Goal: Transaction & Acquisition: Purchase product/service

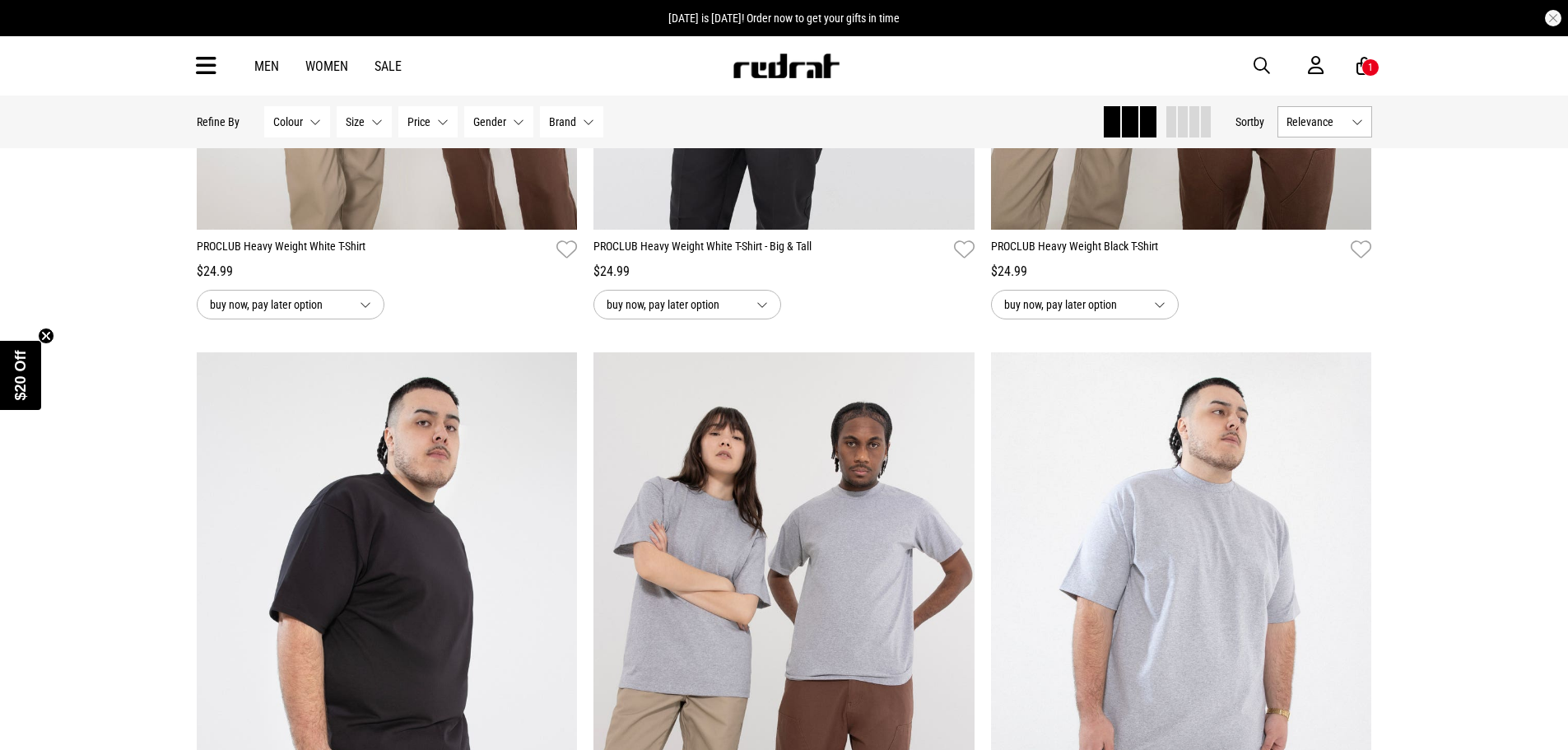
scroll to position [494, 0]
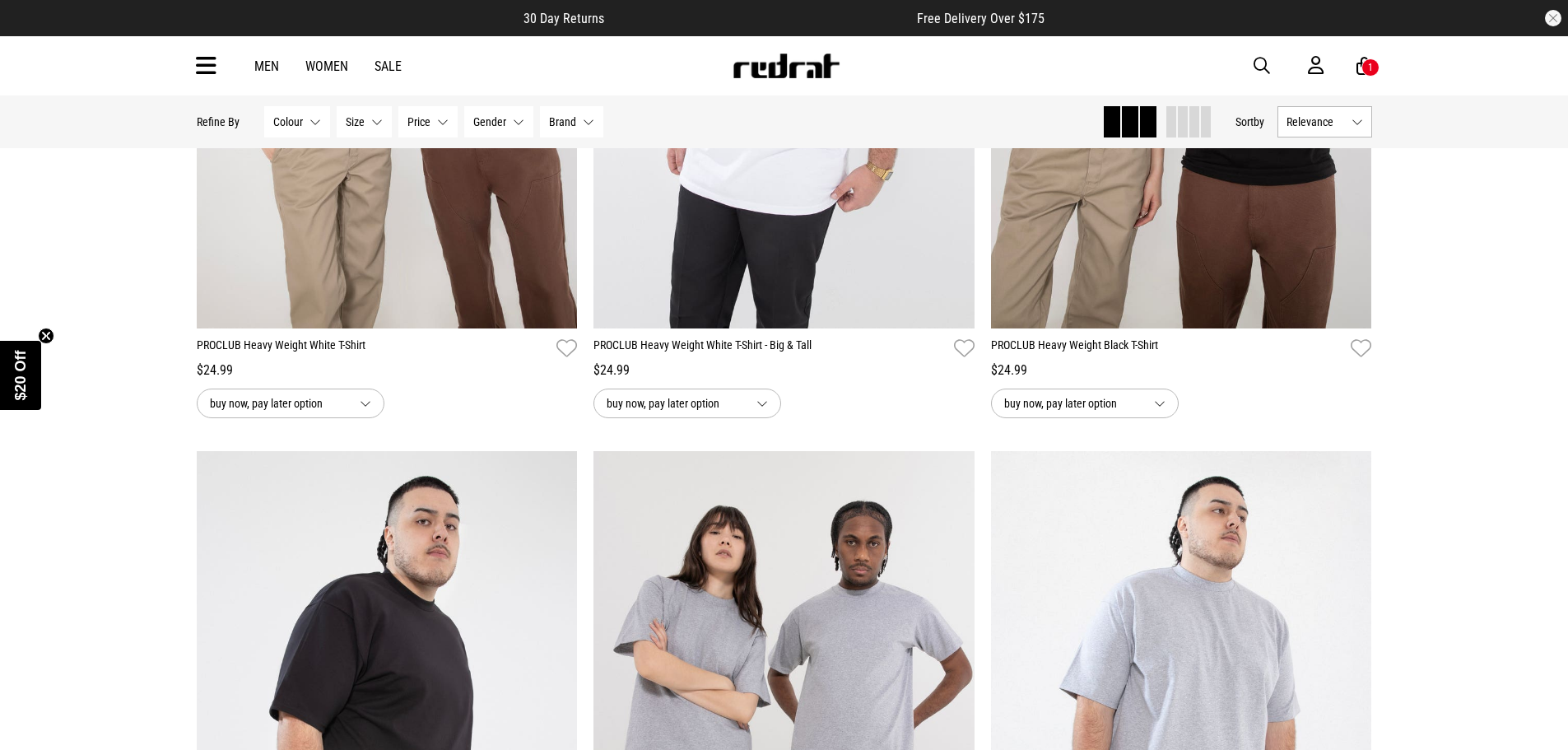
click at [1378, 74] on div "Men Women Sale Sign in New Back Footwear Back Mens Back Womens Back Youth & Kid…" at bounding box center [784, 66] width 1201 height 60
click at [1370, 73] on div "1" at bounding box center [1370, 67] width 5 height 11
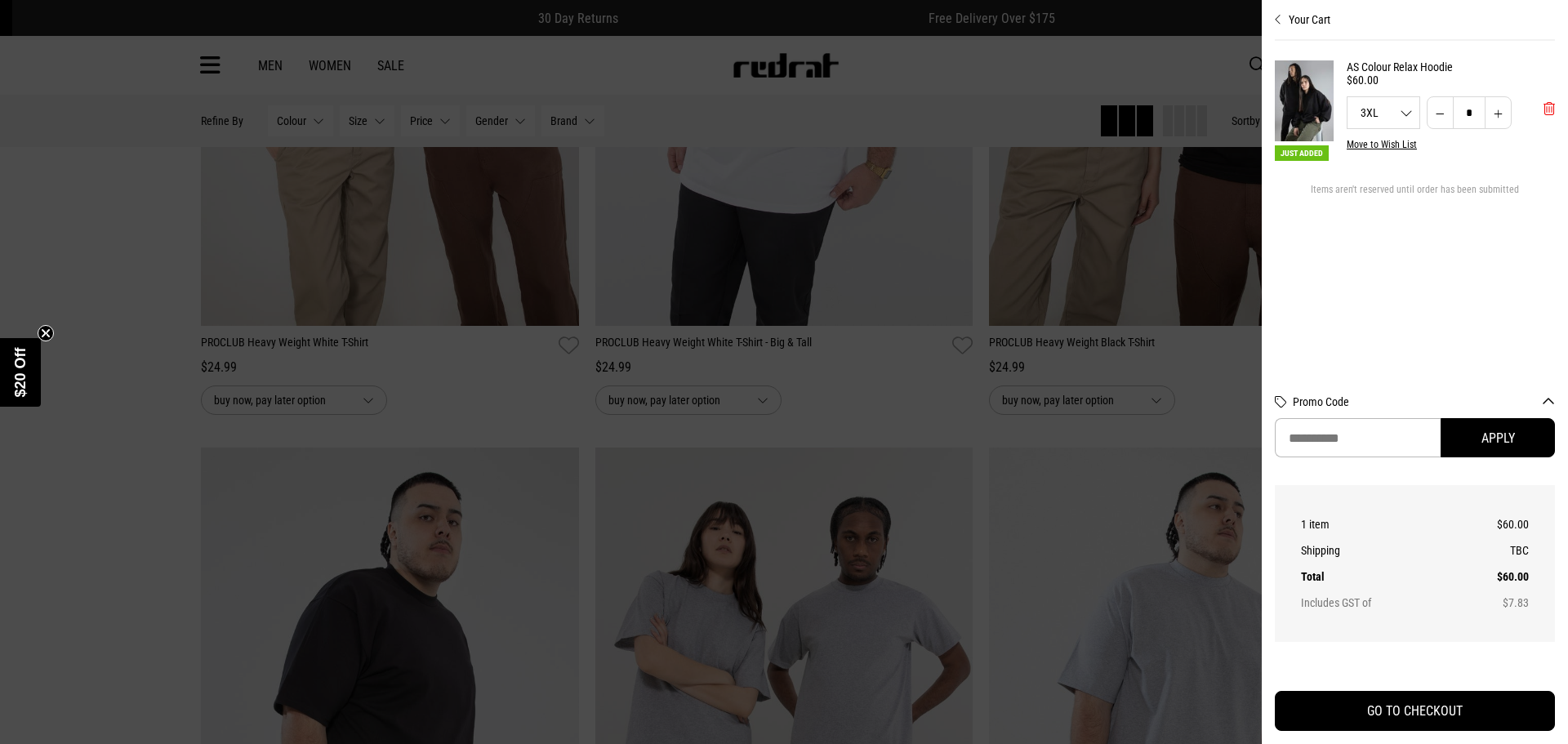
click at [1541, 111] on button "'Remove from cart" at bounding box center [1549, 108] width 38 height 41
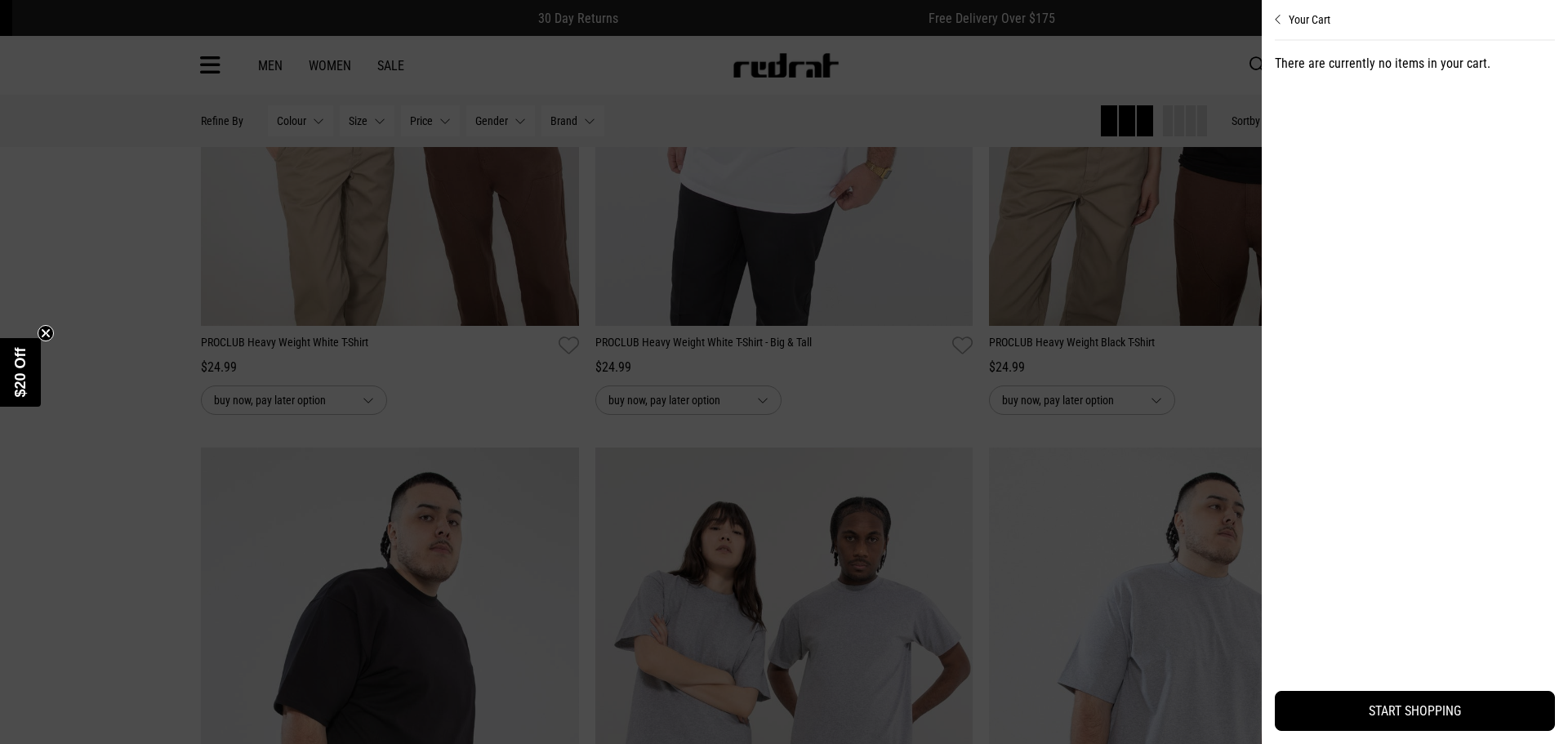
click at [969, 75] on div at bounding box center [784, 372] width 1568 height 744
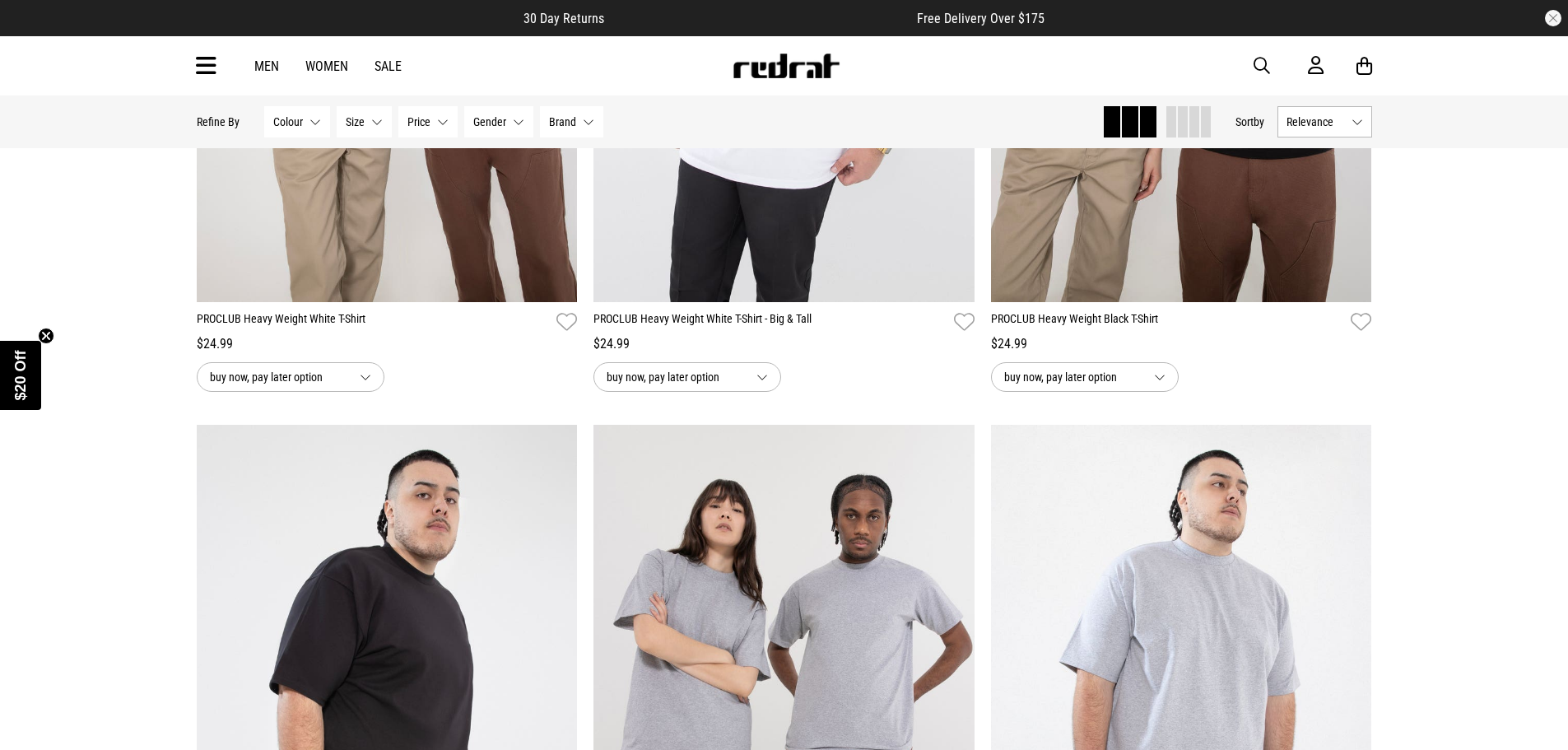
scroll to position [741, 0]
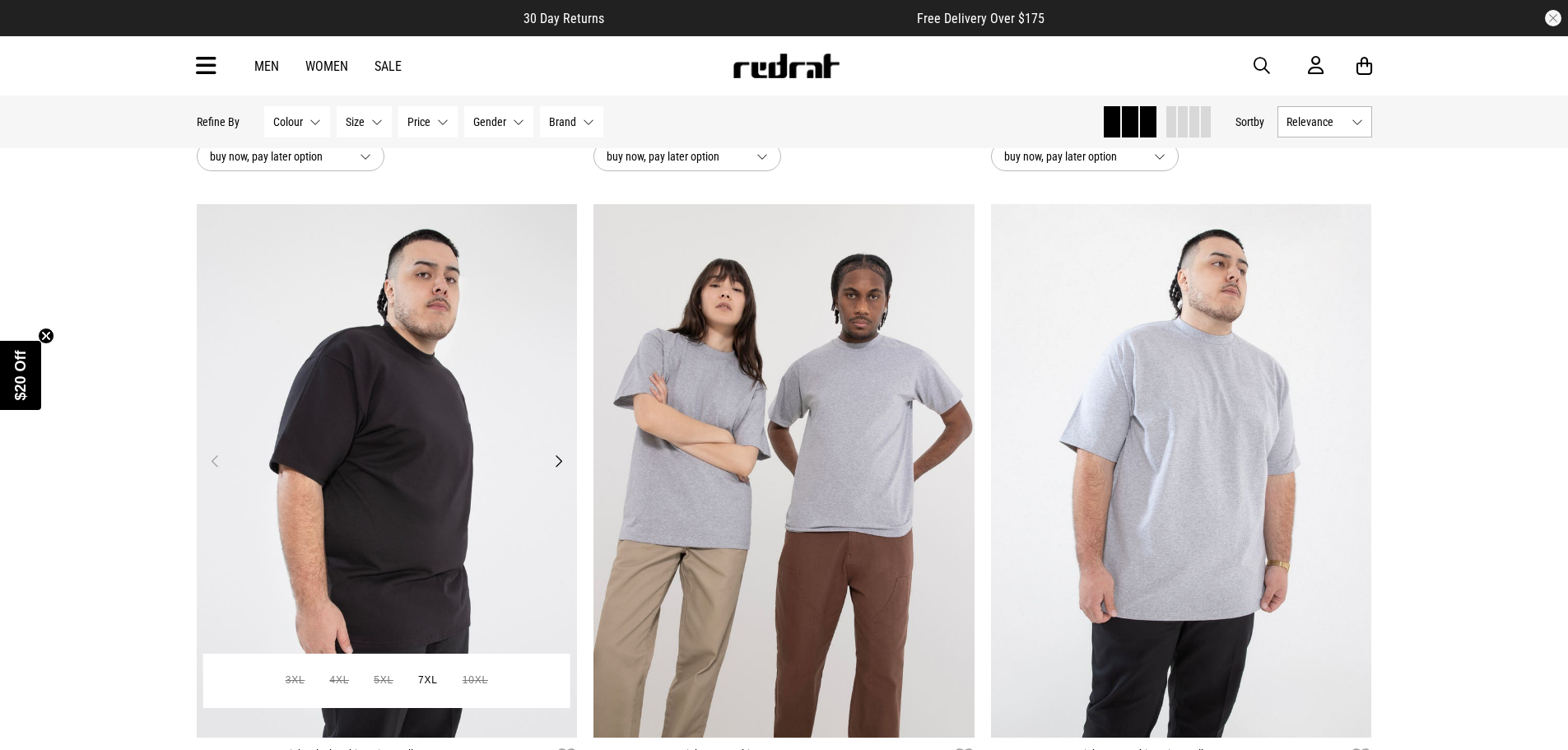
click at [450, 390] on img at bounding box center [386, 470] width 381 height 534
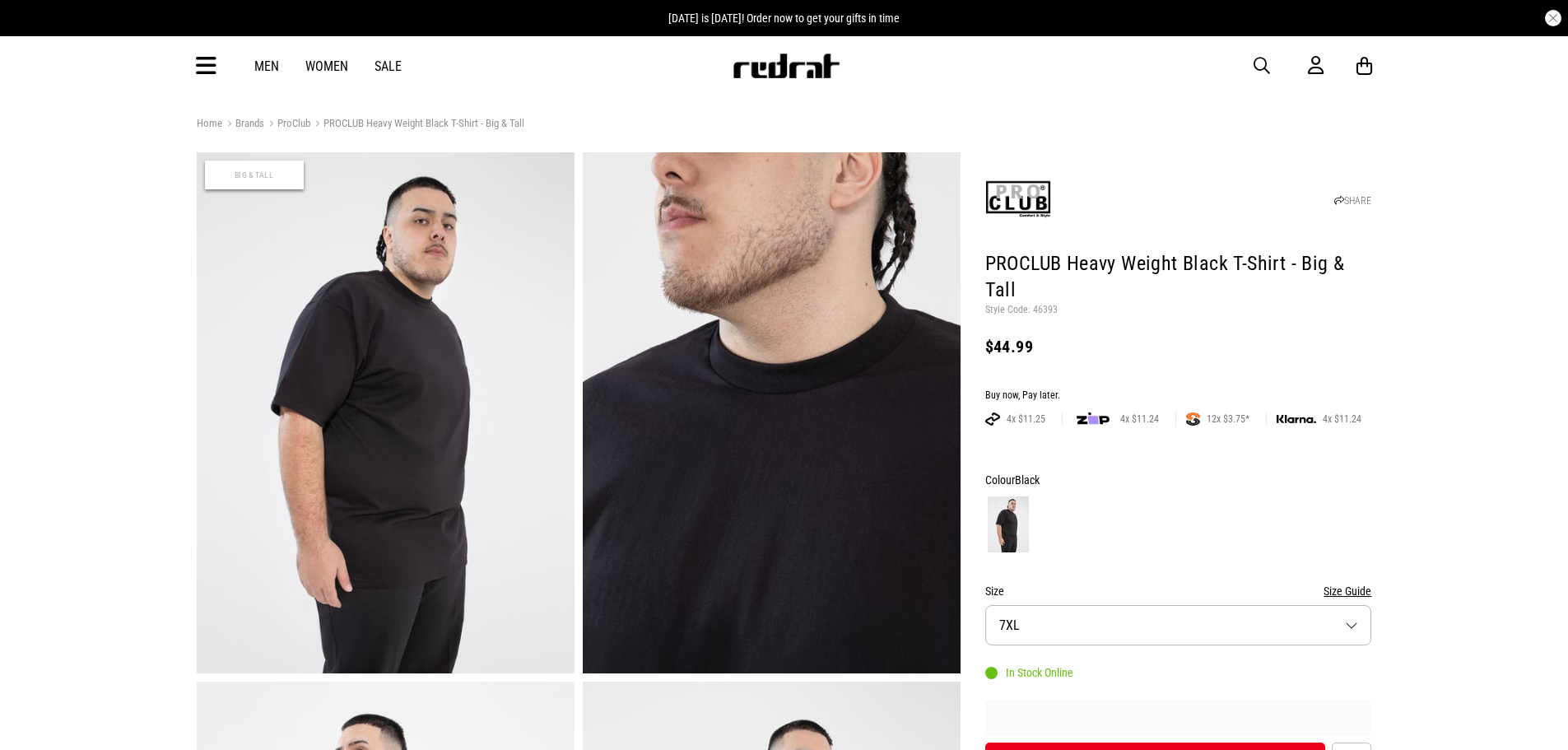
click at [1343, 624] on button "Size 7XL" at bounding box center [1178, 625] width 386 height 40
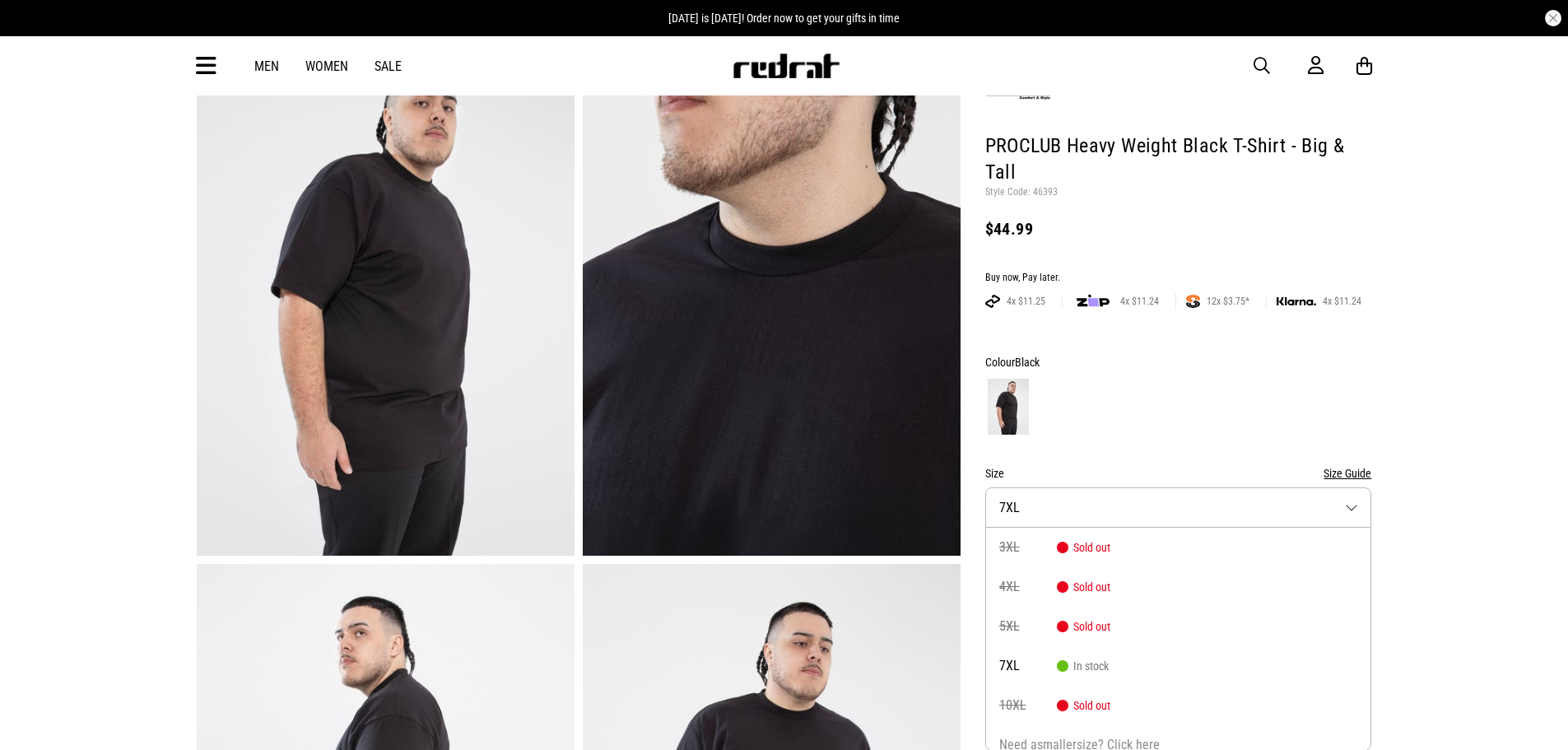
scroll to position [364, 0]
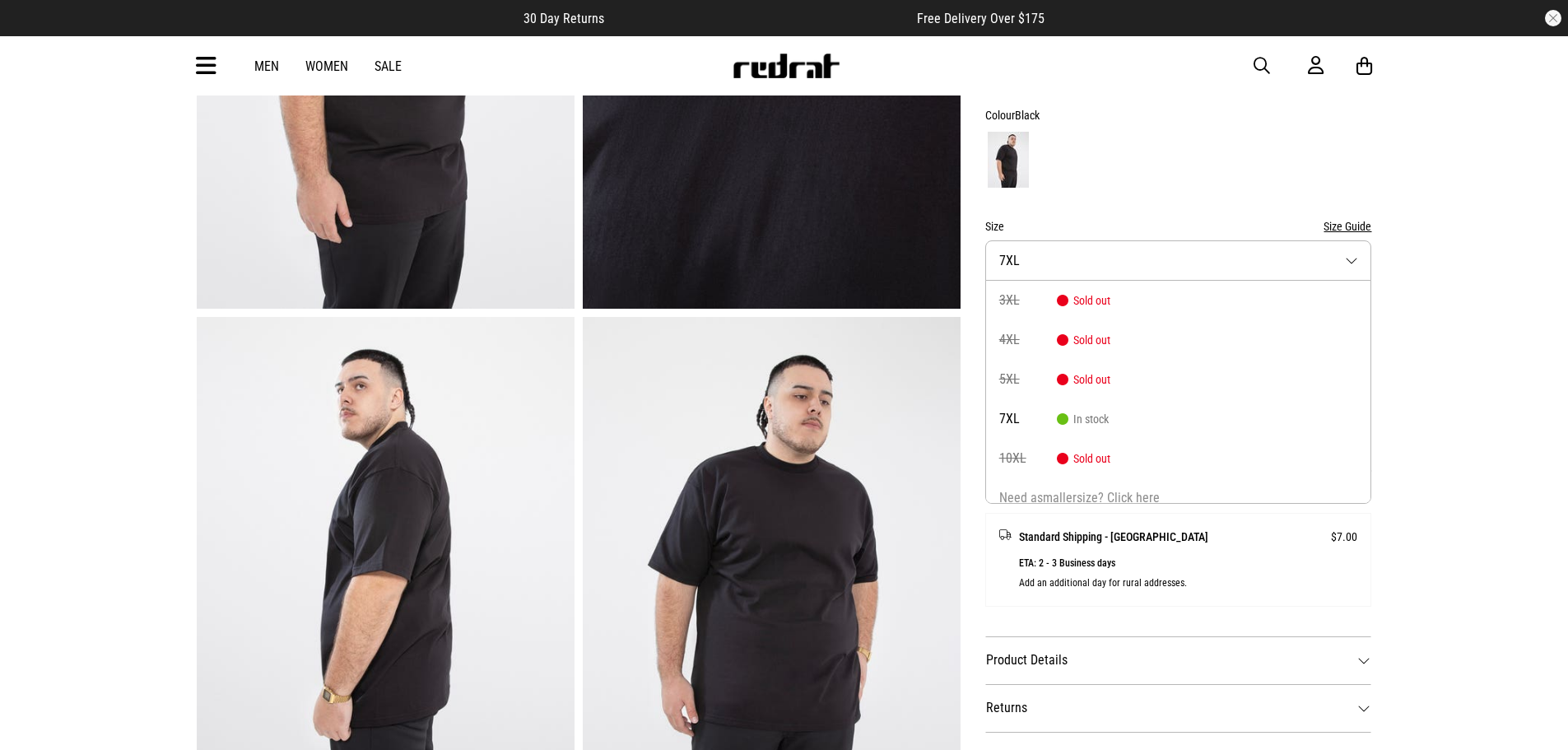
click at [1487, 568] on div "Home Brands ProClub PROCLUB Heavy Weight Black T-Shirt - Big & Tall Big & Tall …" at bounding box center [784, 712] width 1568 height 1926
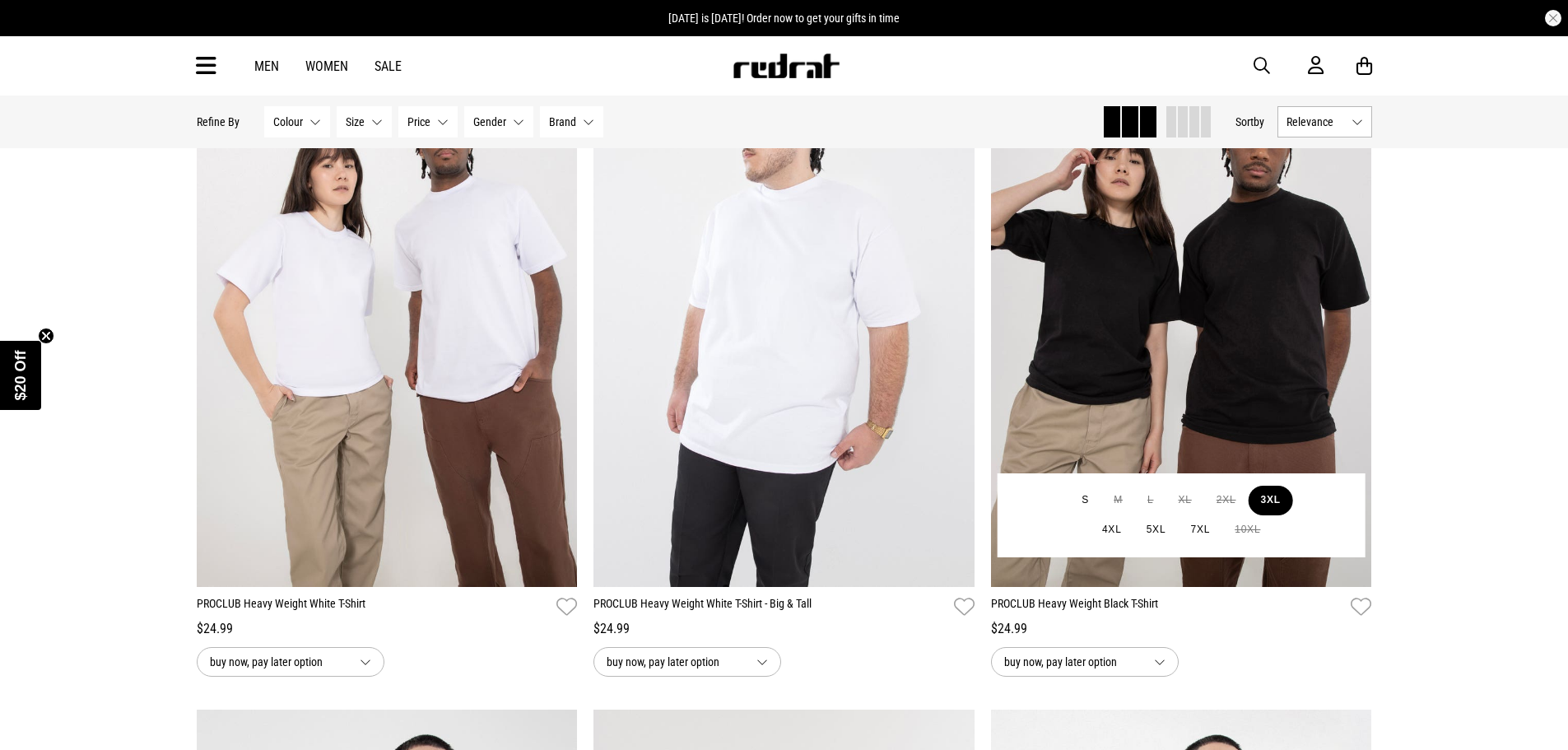
click at [1268, 497] on button "3XL" at bounding box center [1271, 500] width 45 height 30
